Goal: Transaction & Acquisition: Purchase product/service

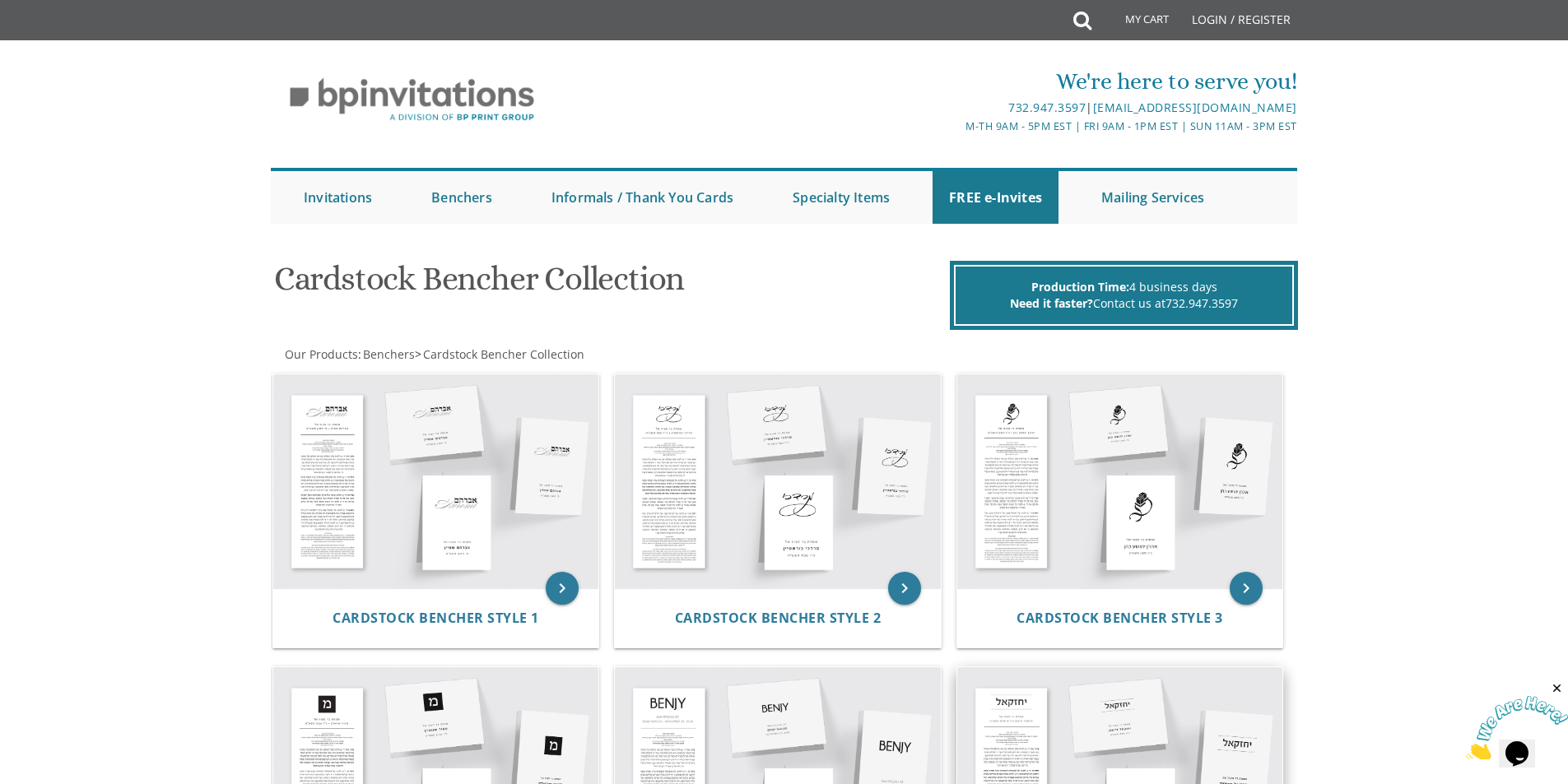
click at [1001, 734] on img at bounding box center [1121, 774] width 326 height 214
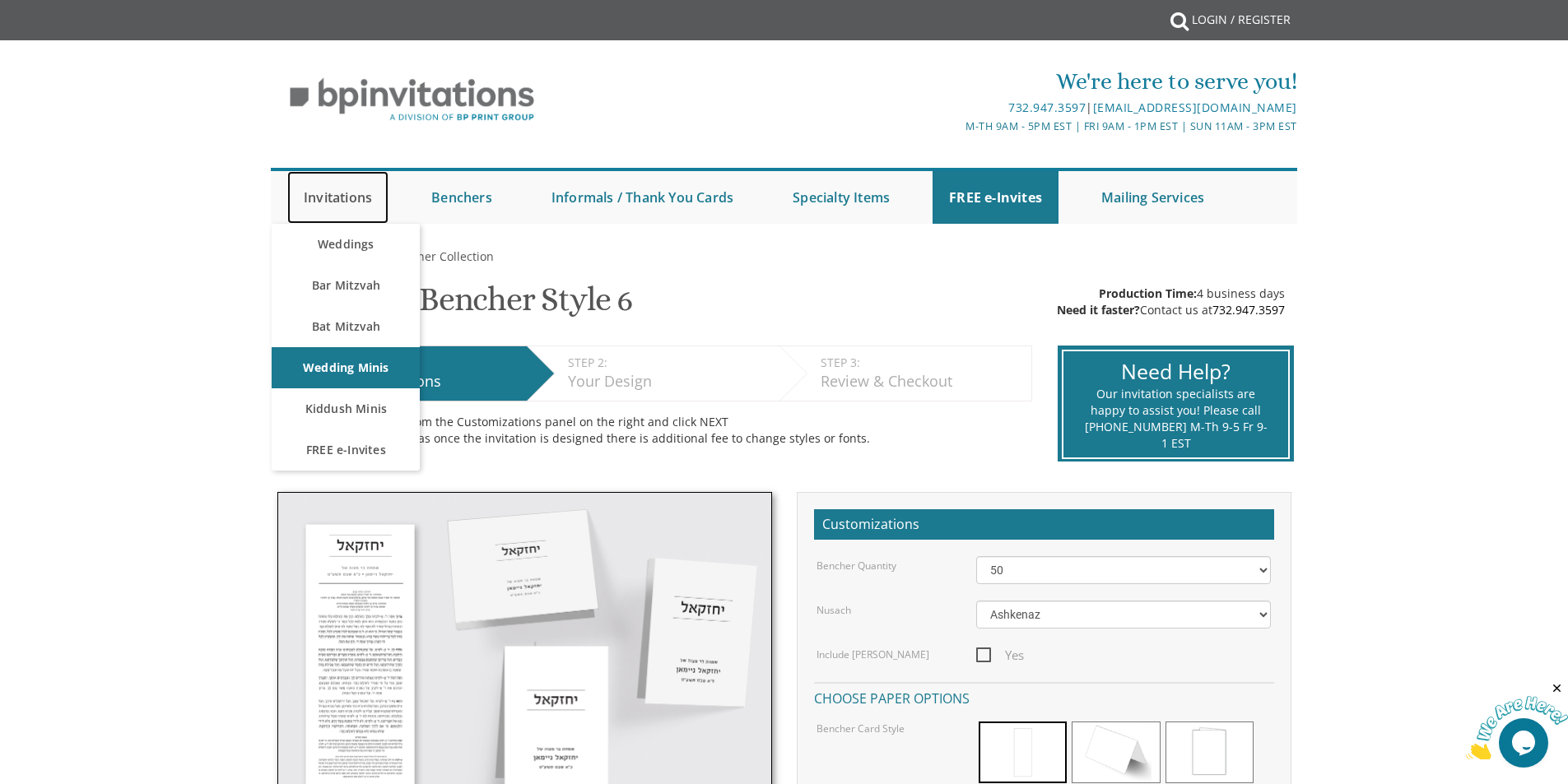
click at [336, 186] on link "Invitations" at bounding box center [338, 198] width 102 height 53
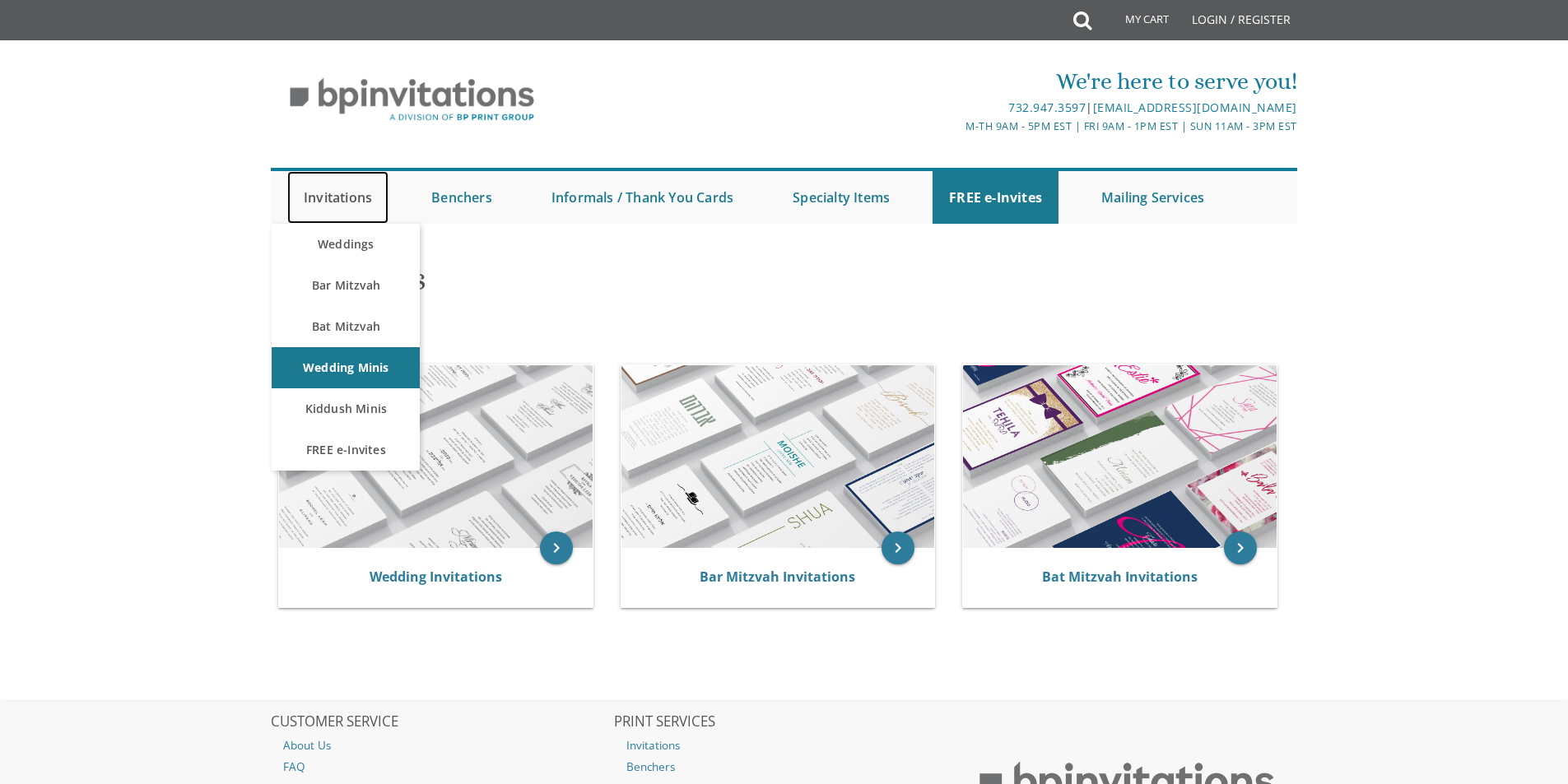
click at [333, 208] on link "Invitations" at bounding box center [338, 198] width 102 height 53
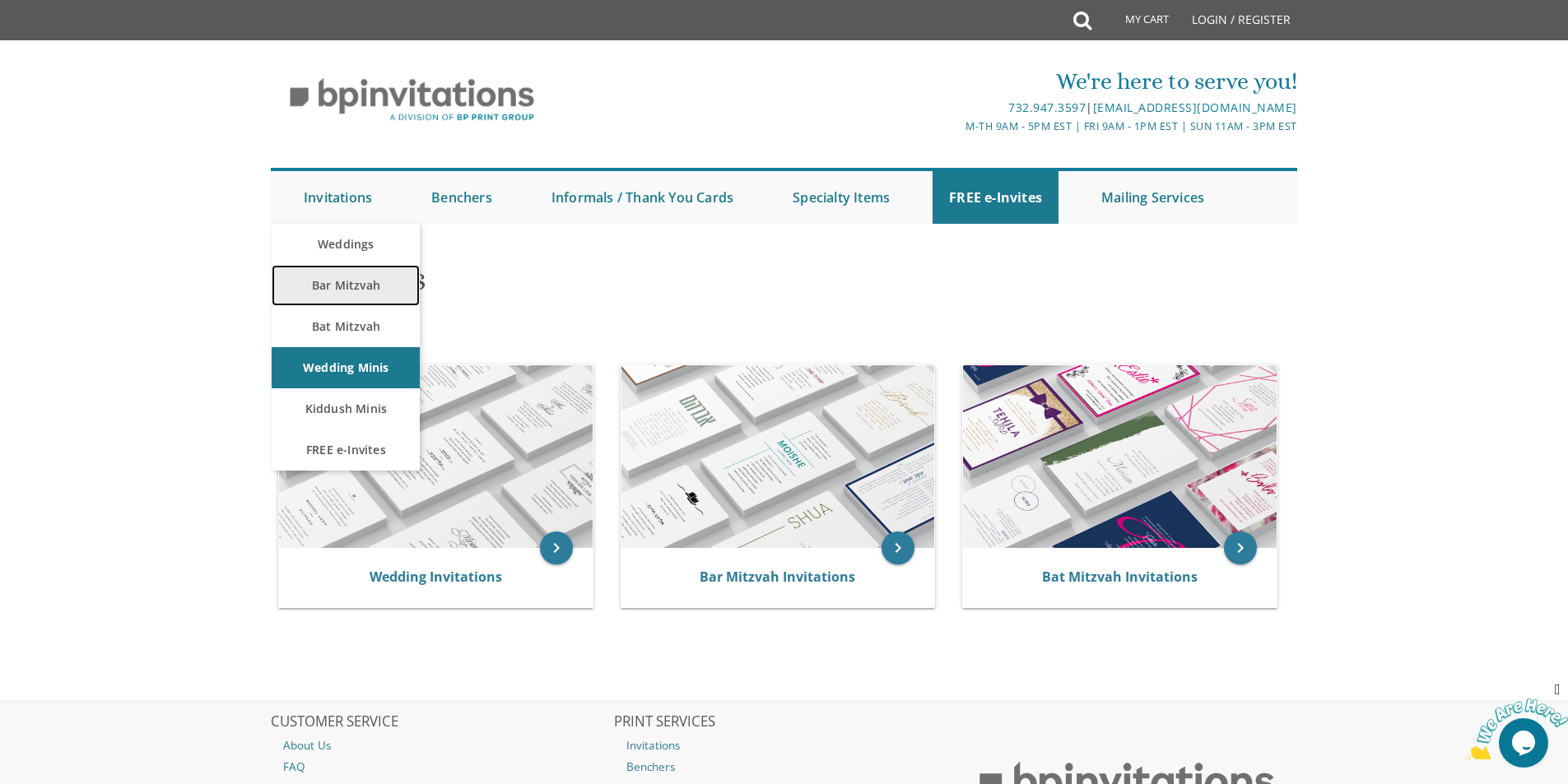
click at [331, 289] on link "Bar Mitzvah" at bounding box center [345, 285] width 148 height 41
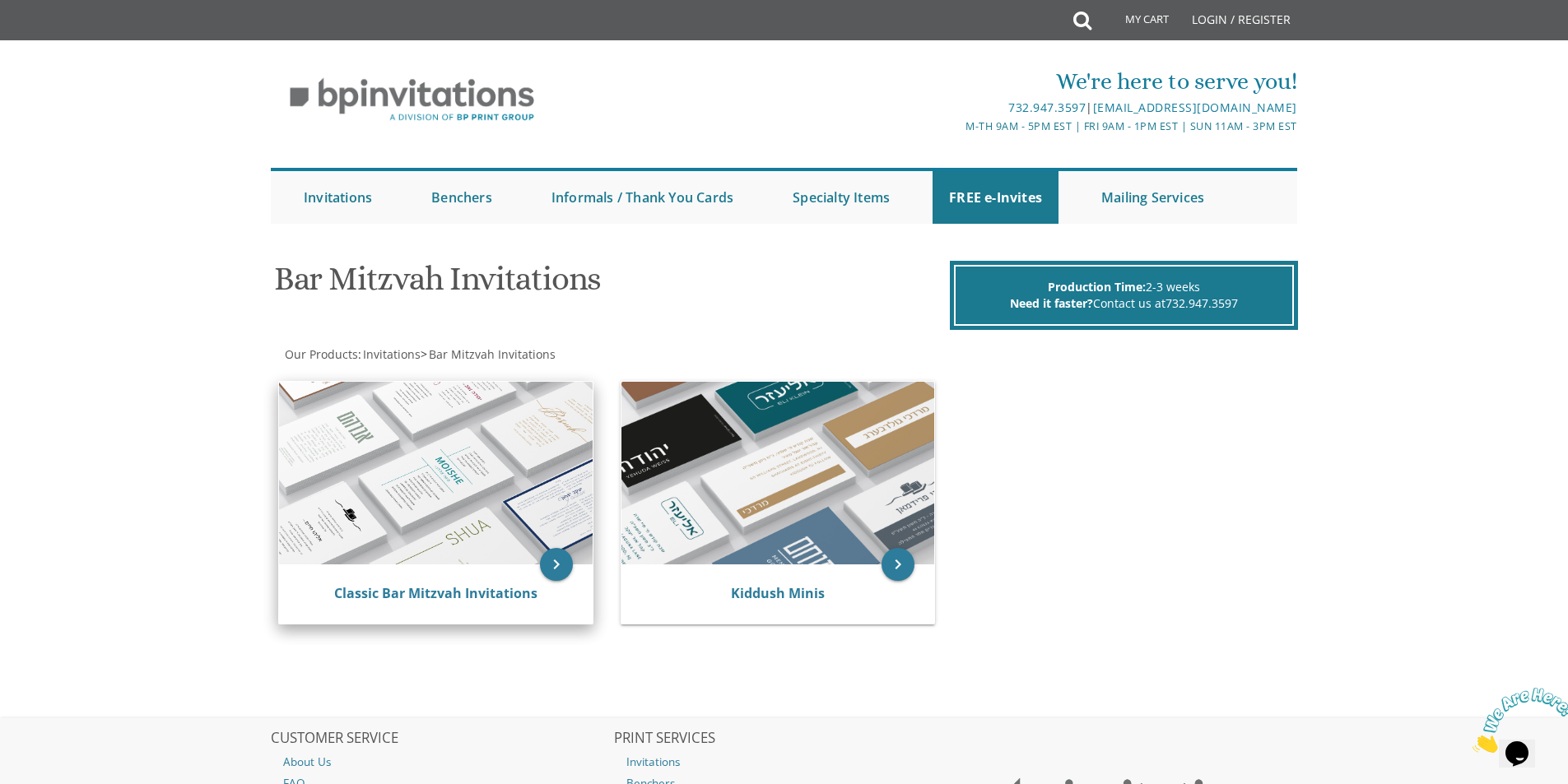
click at [472, 463] on img at bounding box center [435, 473] width 314 height 183
click at [547, 565] on icon "keyboard_arrow_right" at bounding box center [556, 564] width 33 height 33
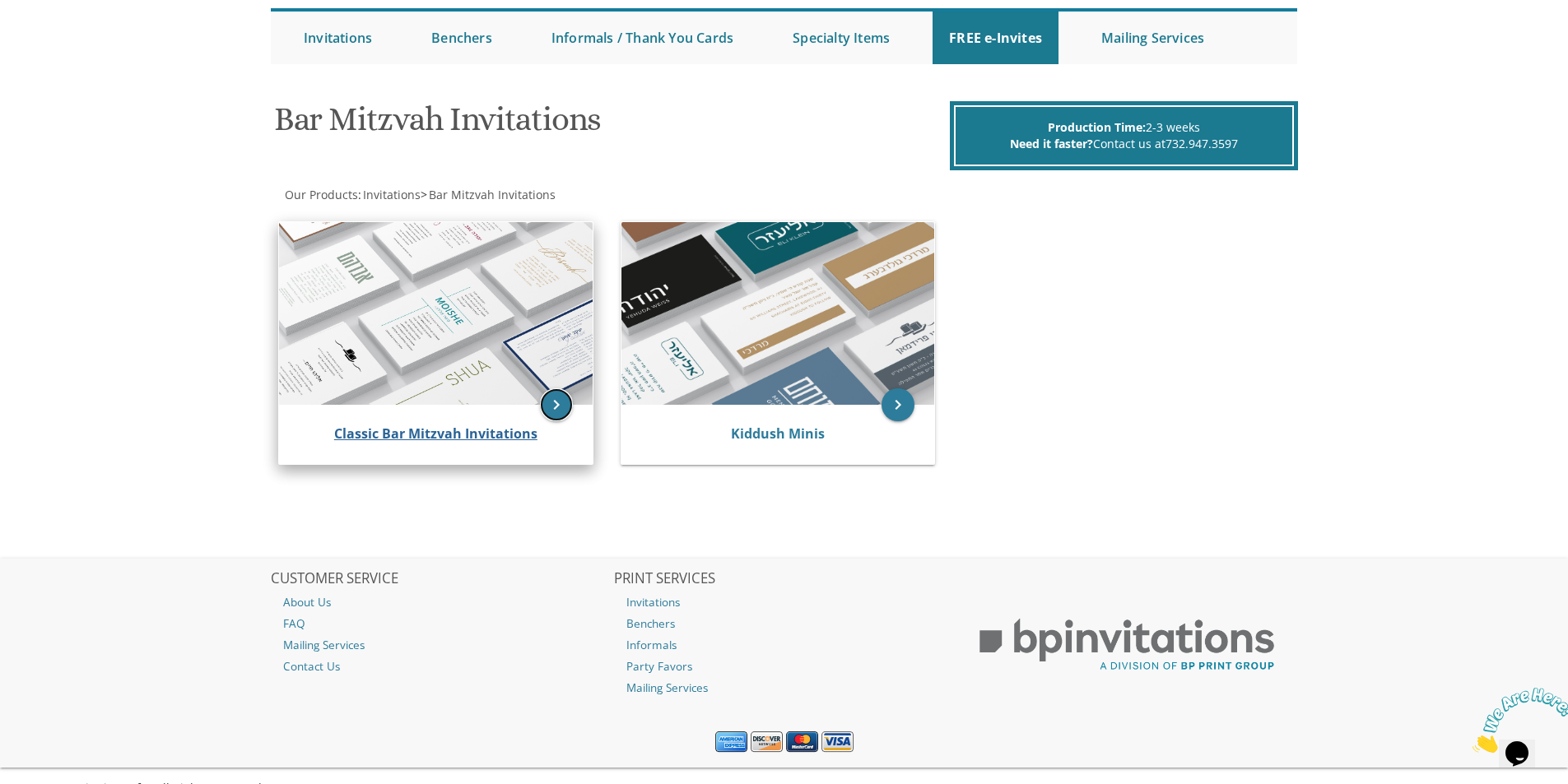
scroll to position [188, 0]
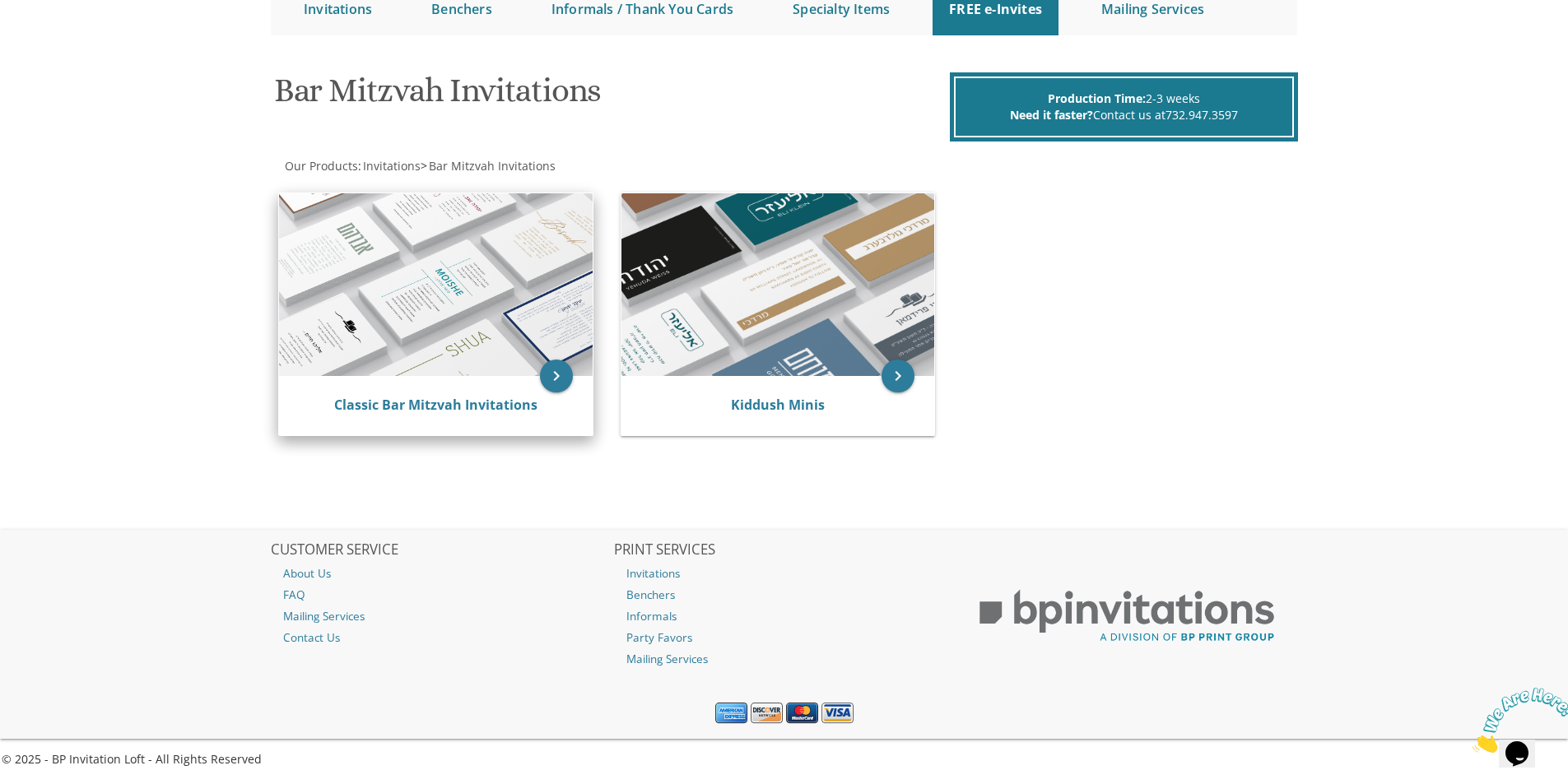
click at [444, 309] on img at bounding box center [435, 284] width 314 height 183
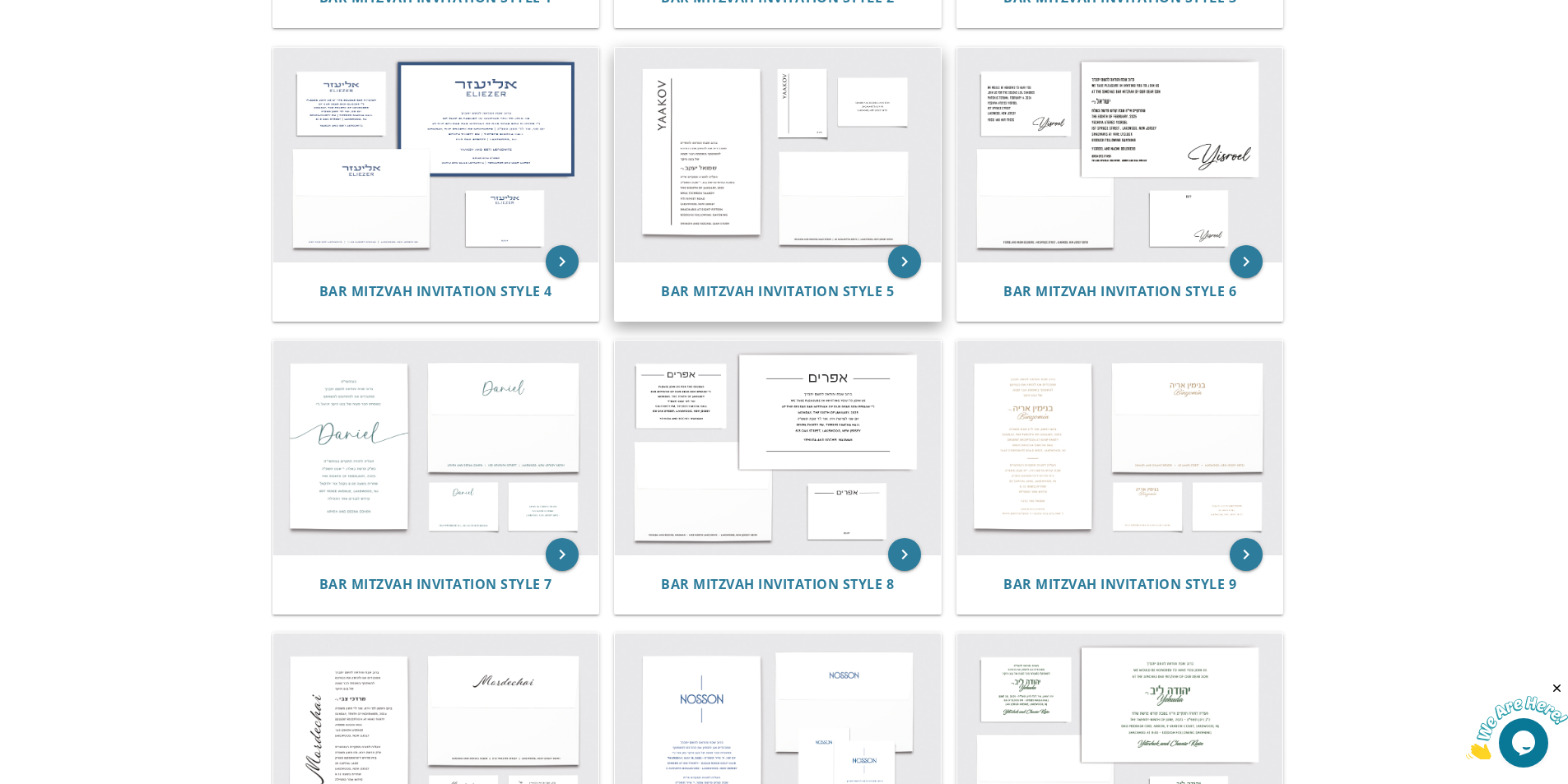
scroll to position [192, 0]
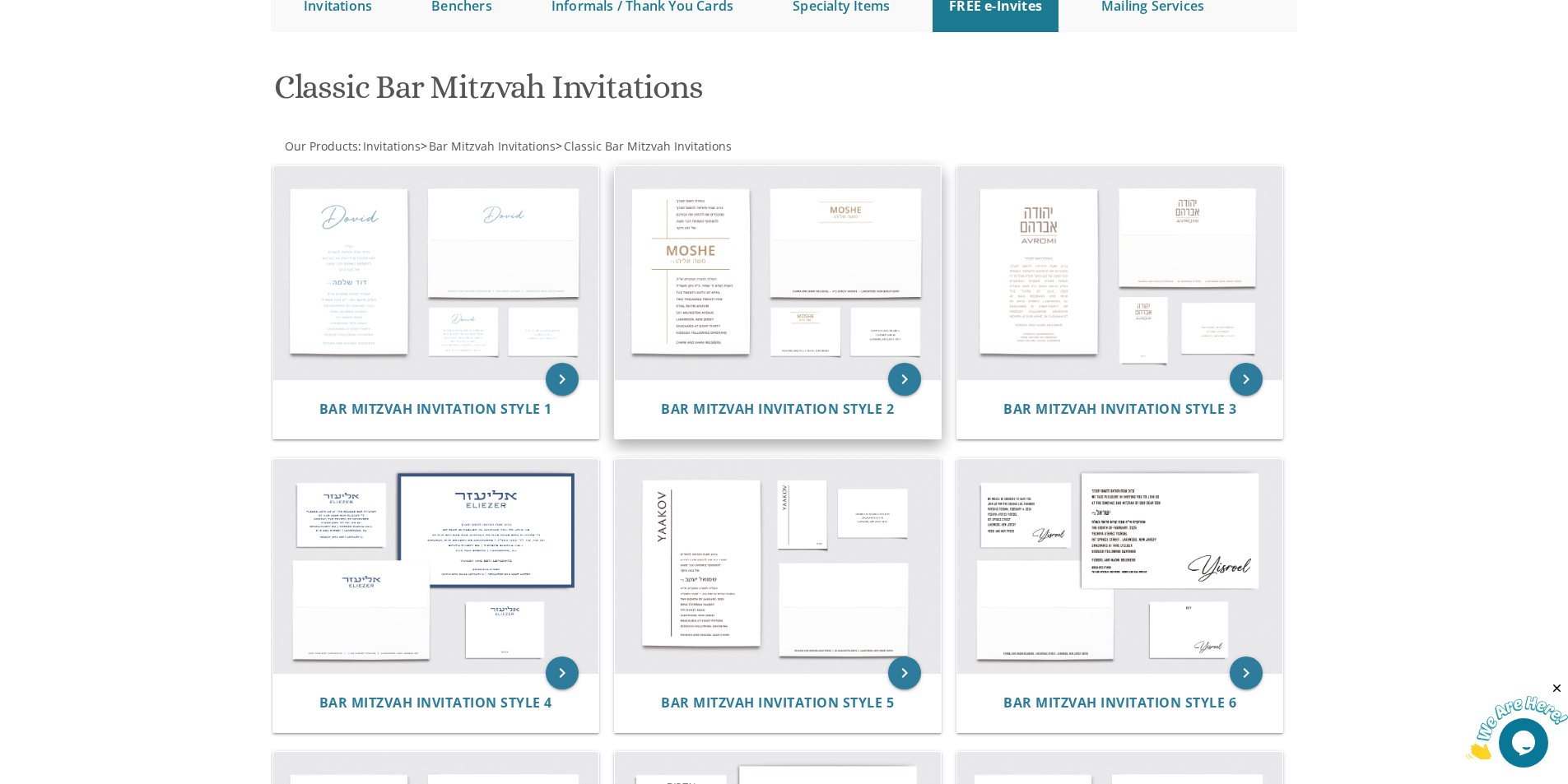
click at [702, 291] on img at bounding box center [778, 273] width 326 height 214
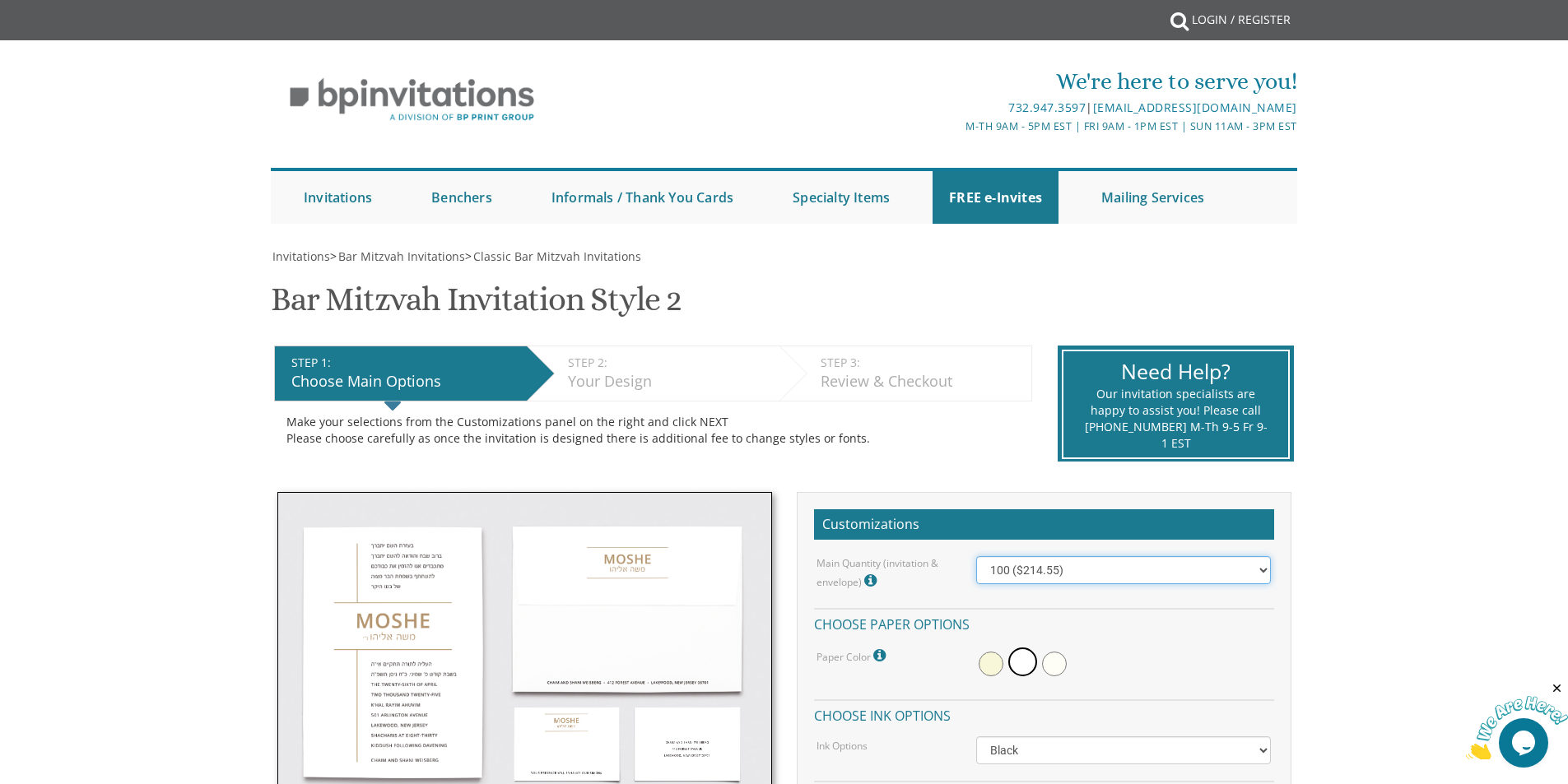
click at [1258, 568] on select "100 ($214.55) 200 ($254.60) 300 ($294.25) 400 ($333.55) 500 ($373.90) 600 ($413…" at bounding box center [1123, 570] width 295 height 28
select select "900"
click at [977, 556] on select "100 ($214.55) 200 ($254.60) 300 ($294.25) 400 ($333.55) 500 ($373.90) 600 ($413…" at bounding box center [1123, 570] width 295 height 28
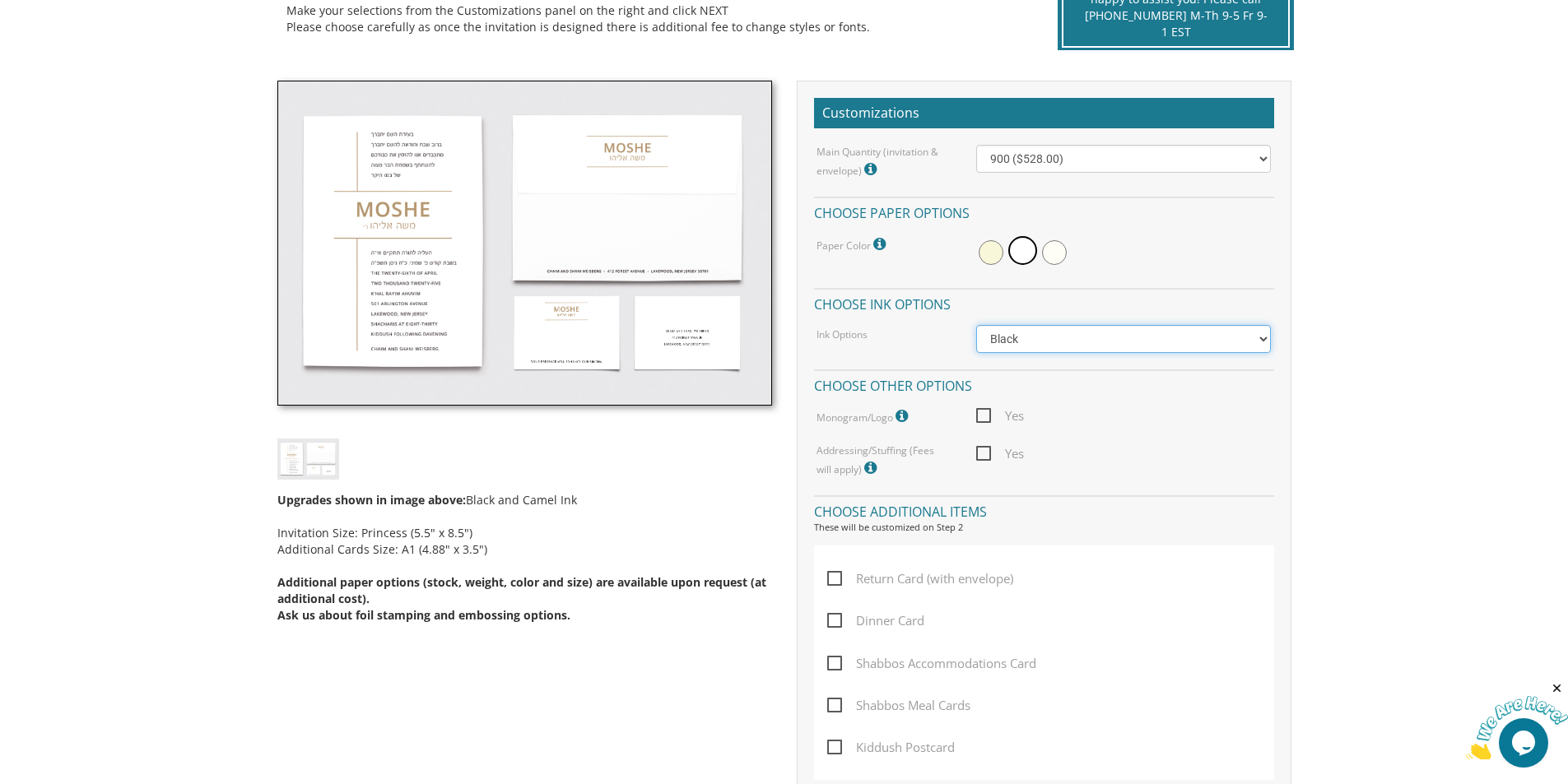
click at [1130, 334] on select "Black Colored Ink ($65.00) Black + One Color ($100.00) Two Colors ($165.00)" at bounding box center [1123, 339] width 295 height 28
select select "Standard"
click at [977, 325] on select "Black Colored Ink ($65.00) Black + One Color ($100.00) Two Colors ($165.00)" at bounding box center [1123, 339] width 295 height 28
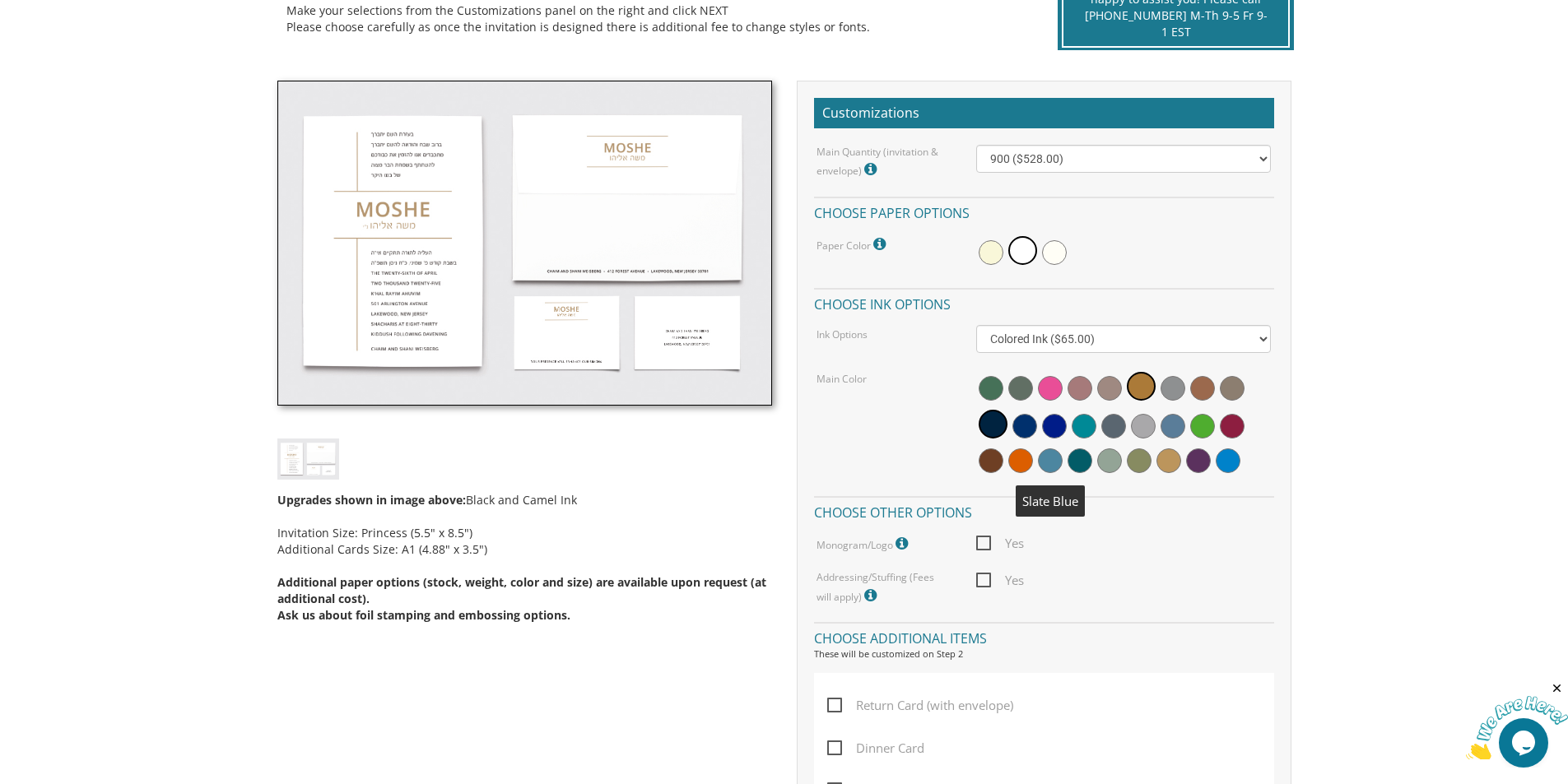
click at [1057, 457] on span at bounding box center [1050, 460] width 24 height 24
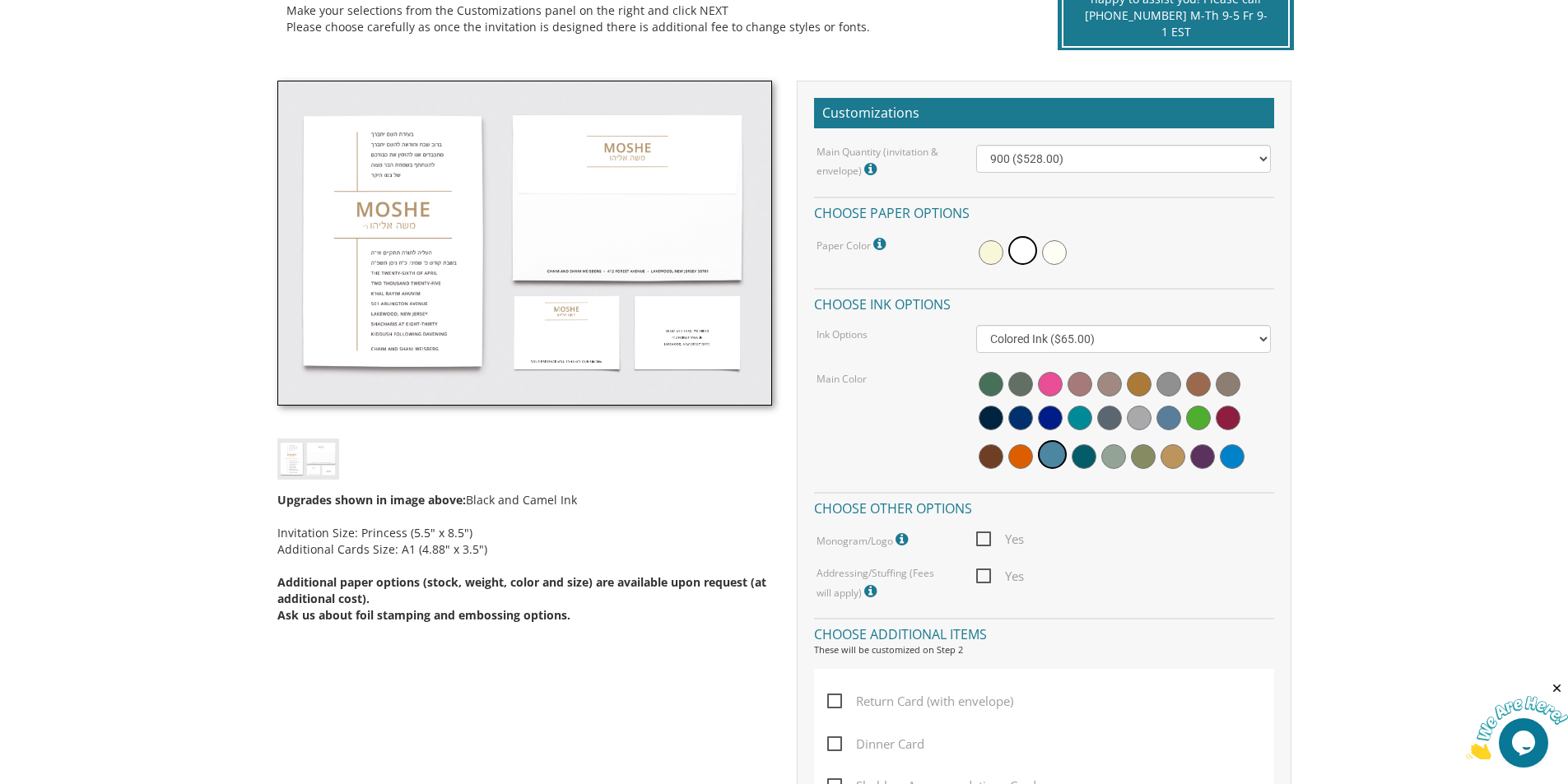
scroll to position [823, 0]
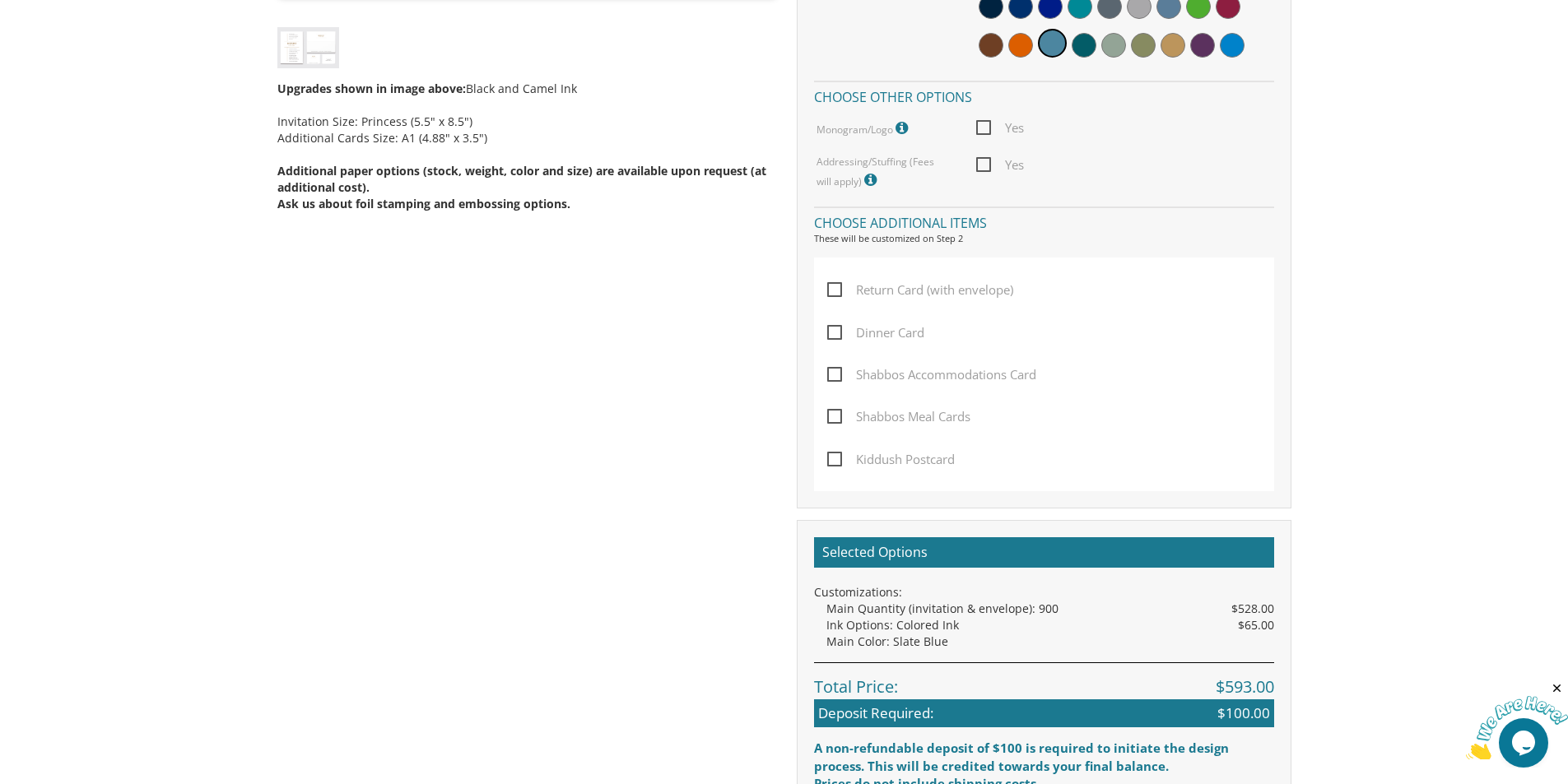
click at [835, 333] on span "Dinner Card" at bounding box center [876, 333] width 97 height 21
click at [835, 333] on input "Dinner Card" at bounding box center [832, 330] width 10 height 10
checkbox input "true"
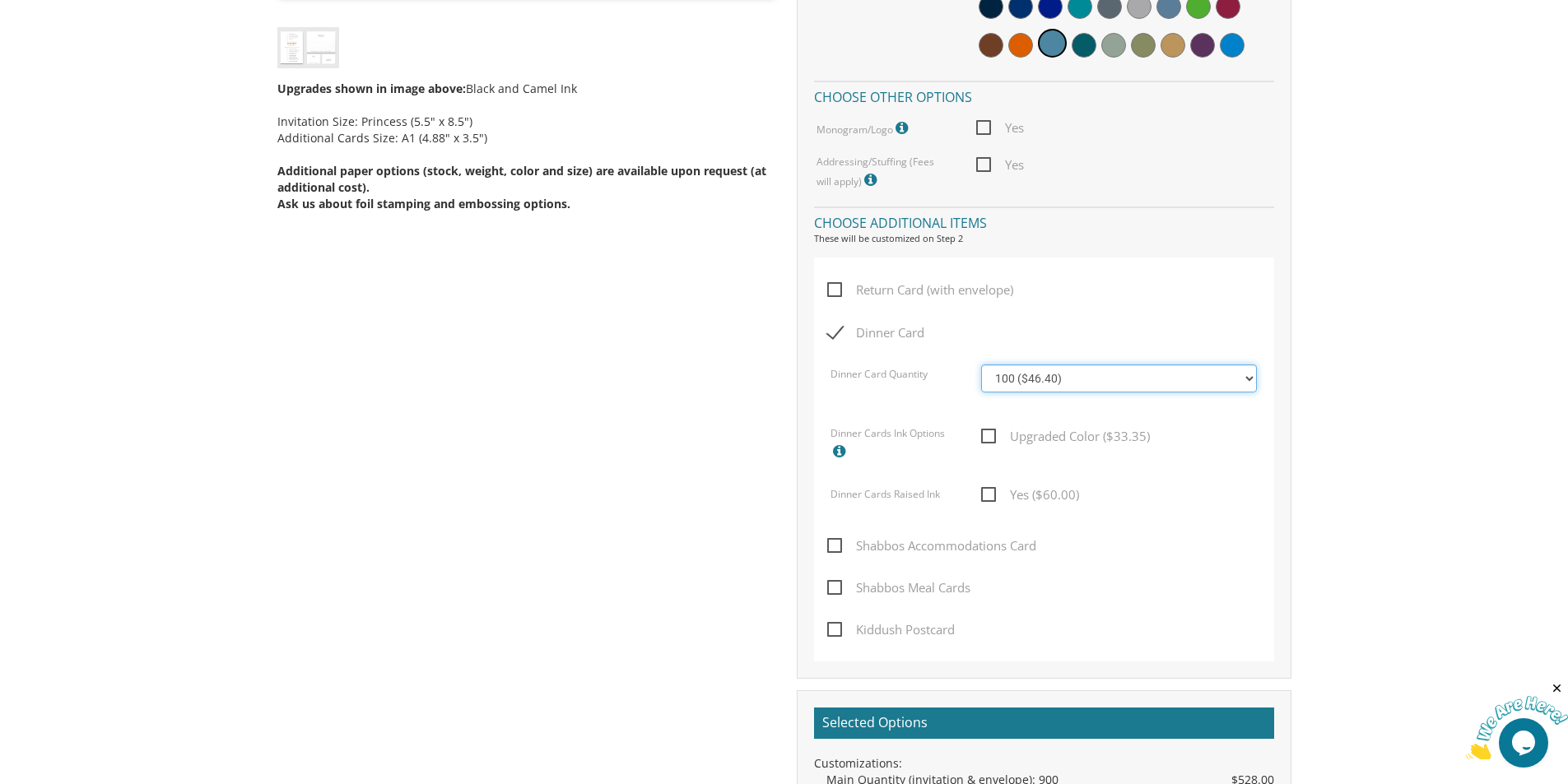
click at [1104, 381] on select "100 ($46.40) 200 ($55.20) 300 ($61.85) 400 ($70.60) 500 ($77.20) 600 ($85.95) 7…" at bounding box center [1119, 378] width 276 height 28
select select "300"
click at [981, 364] on select "100 ($46.40) 200 ($55.20) 300 ($61.85) 400 ($70.60) 500 ($77.20) 600 ($85.95) 7…" at bounding box center [1119, 378] width 276 height 28
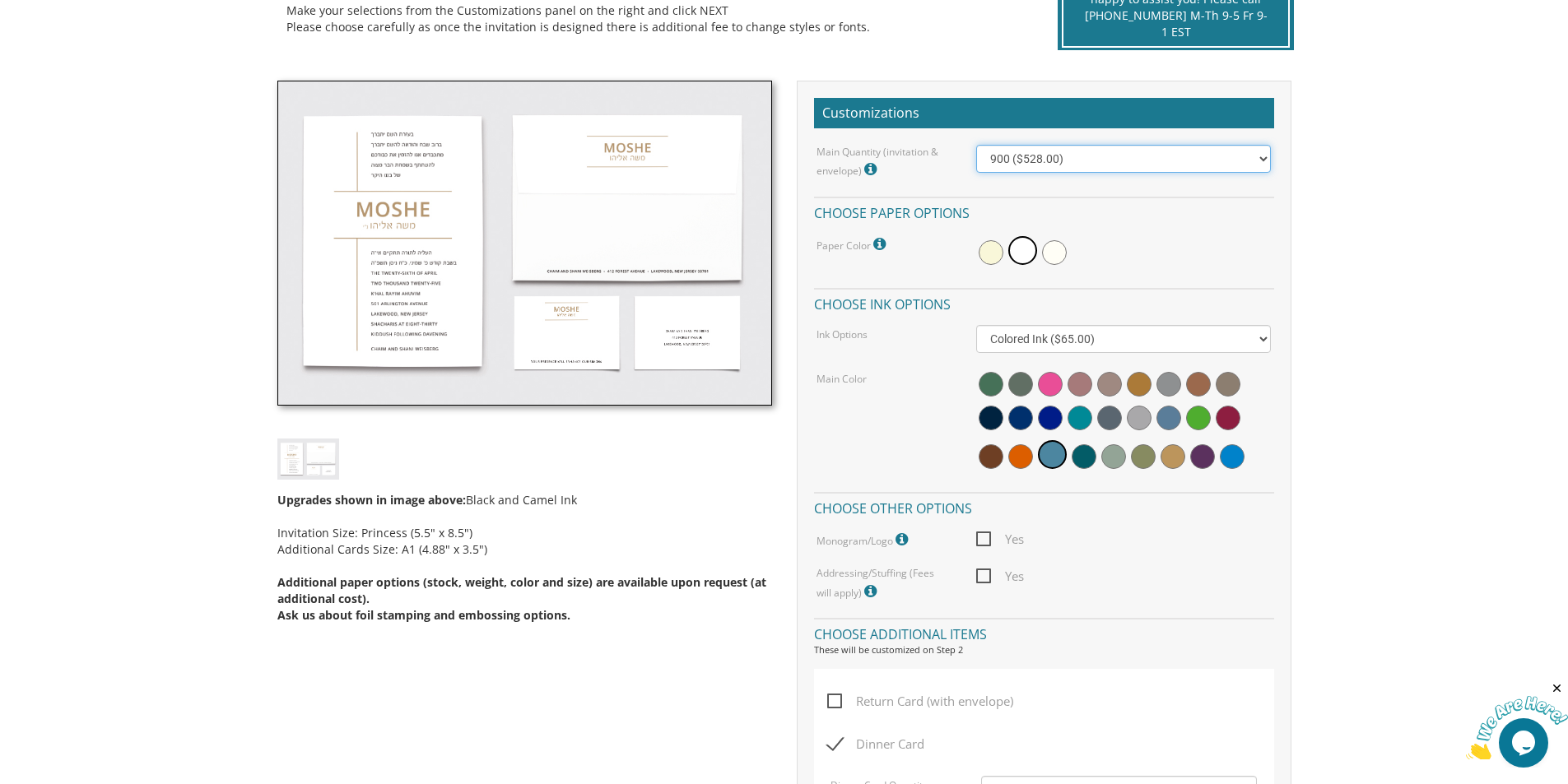
click at [1252, 160] on select "100 ($214.55) 200 ($254.60) 300 ($294.25) 400 ($333.55) 500 ($373.90) 600 ($413…" at bounding box center [1123, 159] width 295 height 28
